Goal: Task Accomplishment & Management: Use online tool/utility

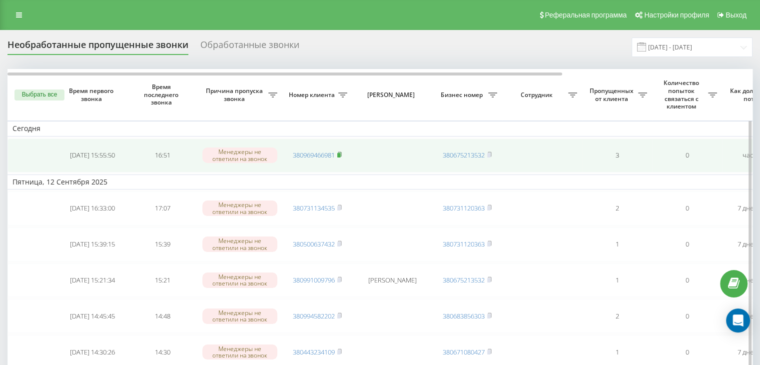
click at [341, 152] on icon at bounding box center [339, 154] width 3 height 4
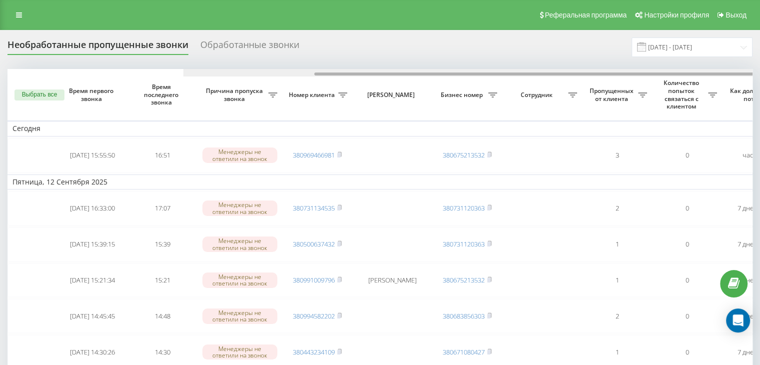
scroll to position [0, 254]
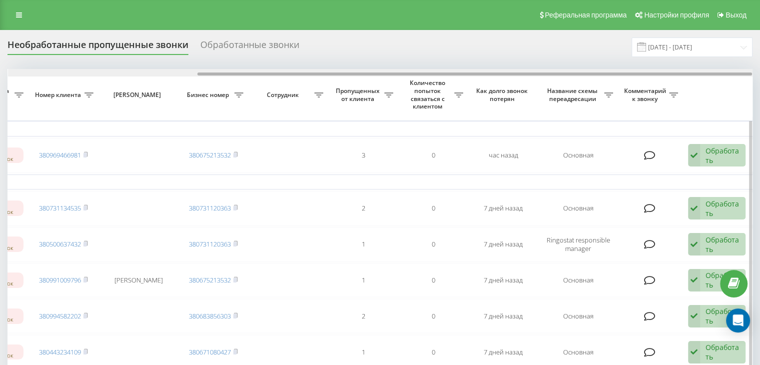
drag, startPoint x: 443, startPoint y: 73, endPoint x: 656, endPoint y: 76, distance: 213.0
click at [656, 76] on div at bounding box center [380, 72] width 745 height 7
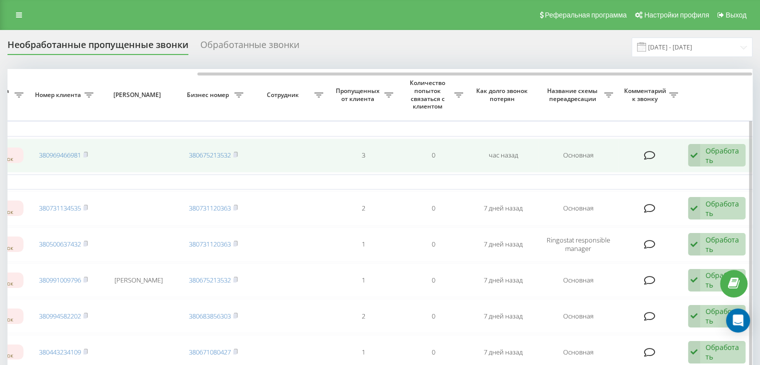
drag, startPoint x: 719, startPoint y: 151, endPoint x: 702, endPoint y: 151, distance: 17.0
click at [719, 151] on div "Обработать" at bounding box center [723, 155] width 34 height 19
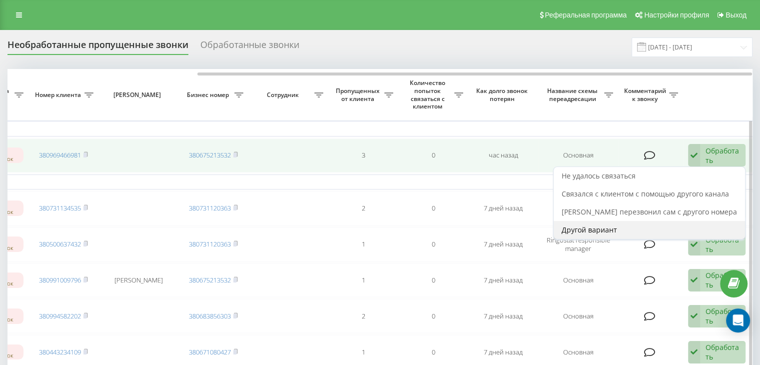
click at [628, 232] on div "Другой вариант" at bounding box center [649, 230] width 191 height 18
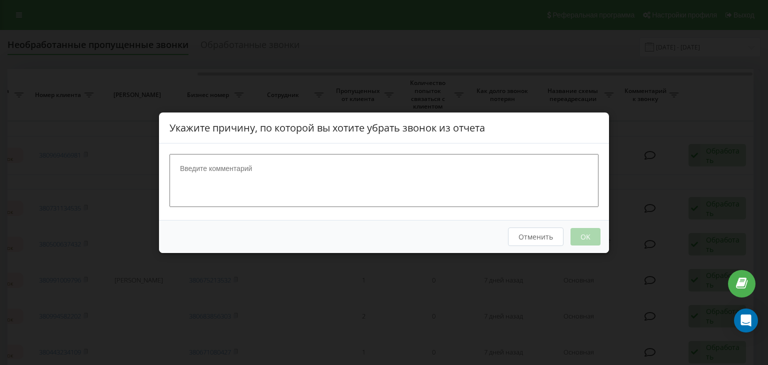
click at [553, 169] on textarea at bounding box center [383, 179] width 429 height 53
type textarea "опрацбовано"
click at [590, 241] on button "OK" at bounding box center [585, 235] width 30 height 17
